Goal: Find specific page/section: Find specific page/section

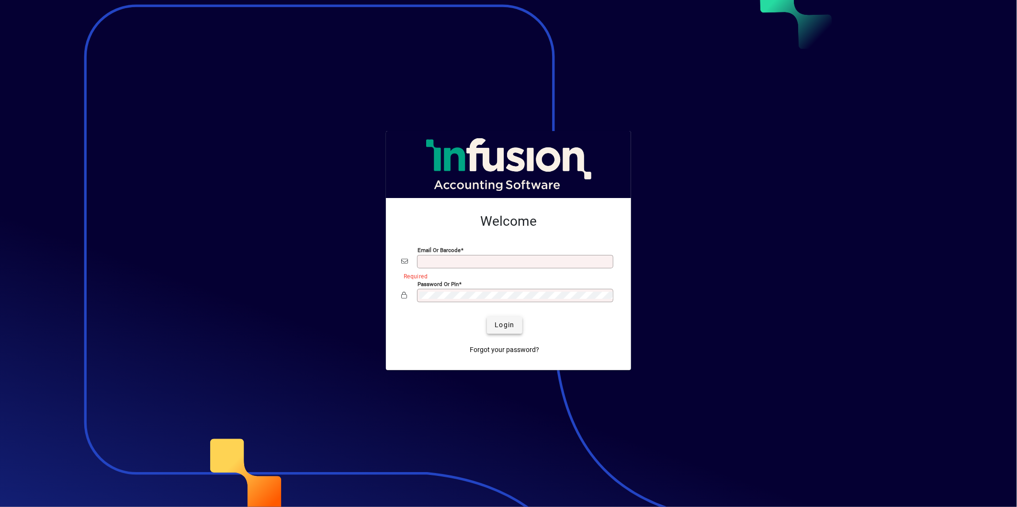
type input "**********"
click at [508, 331] on button "Login" at bounding box center [504, 325] width 35 height 17
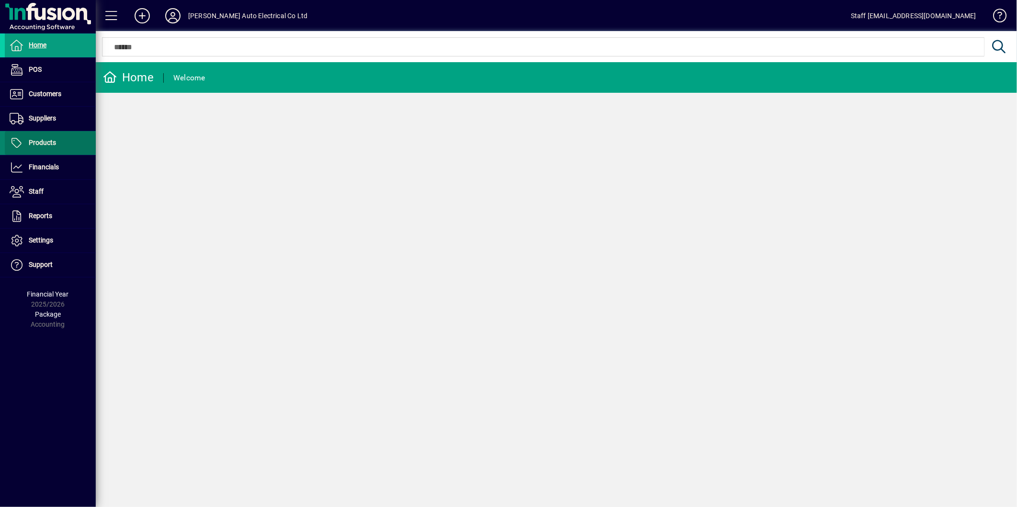
click at [21, 142] on icon at bounding box center [17, 142] width 14 height 11
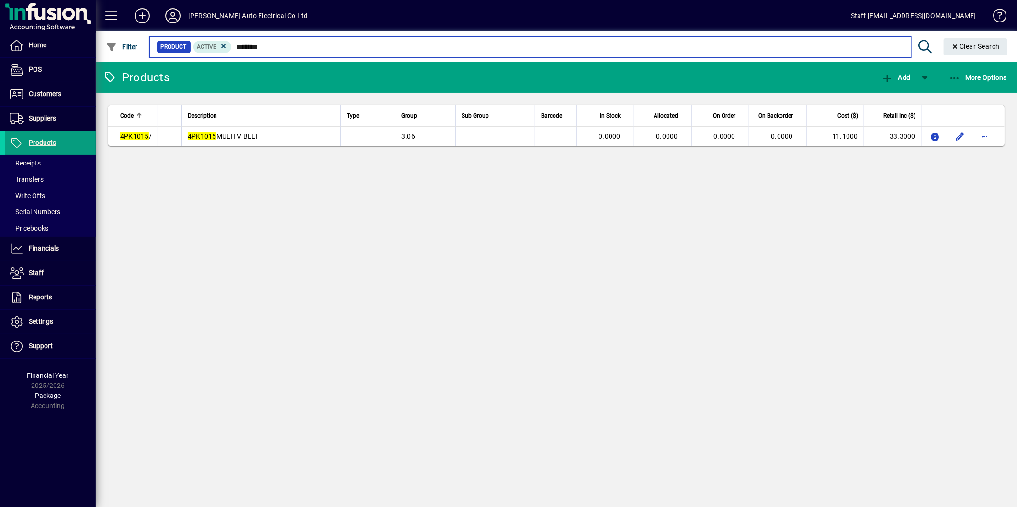
type input "*******"
